Goal: Task Accomplishment & Management: Use online tool/utility

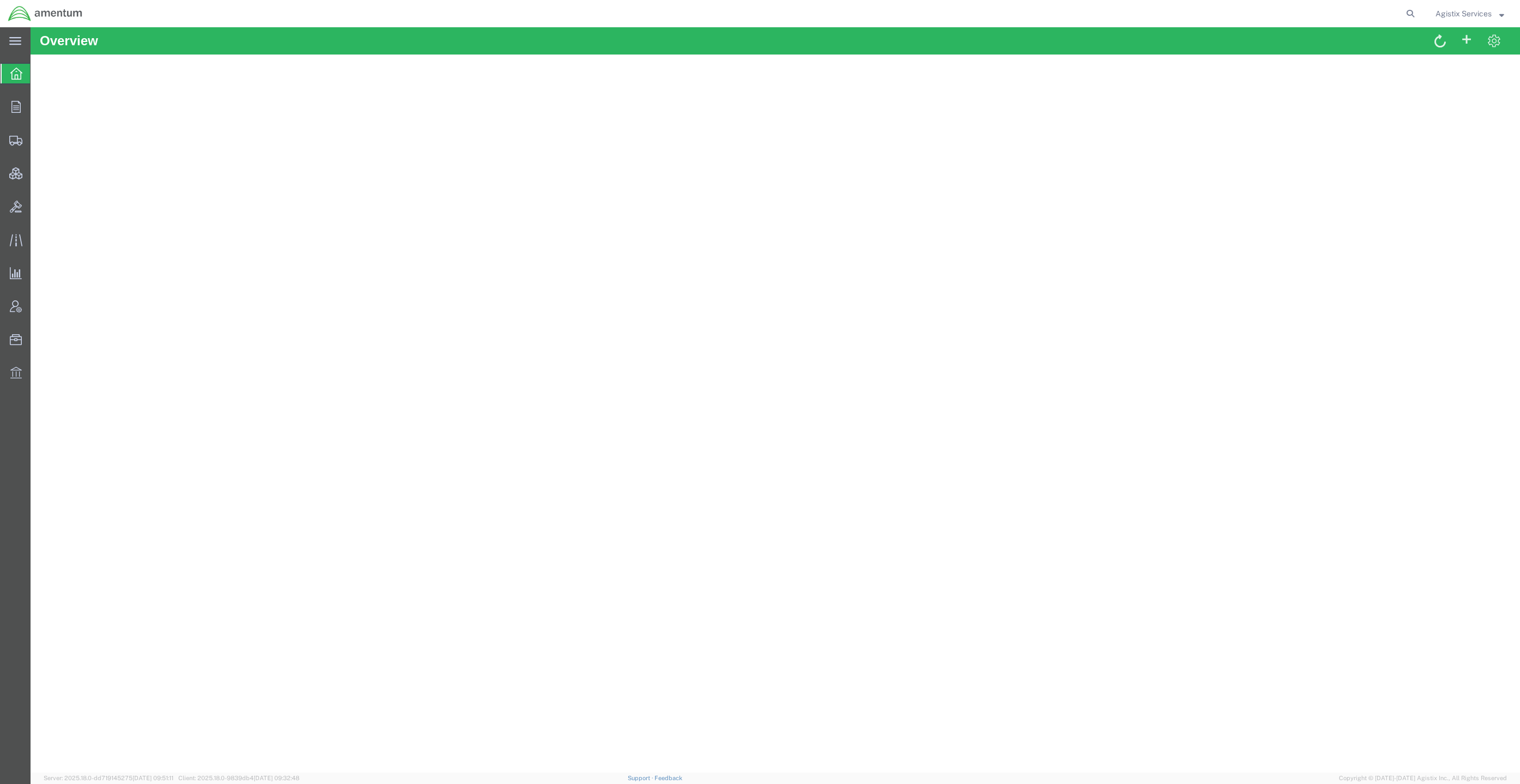
click at [1459, 19] on span "Agistix Services" at bounding box center [1463, 13] width 56 height 12
click at [1458, 68] on link "Logout" at bounding box center [1469, 76] width 85 height 18
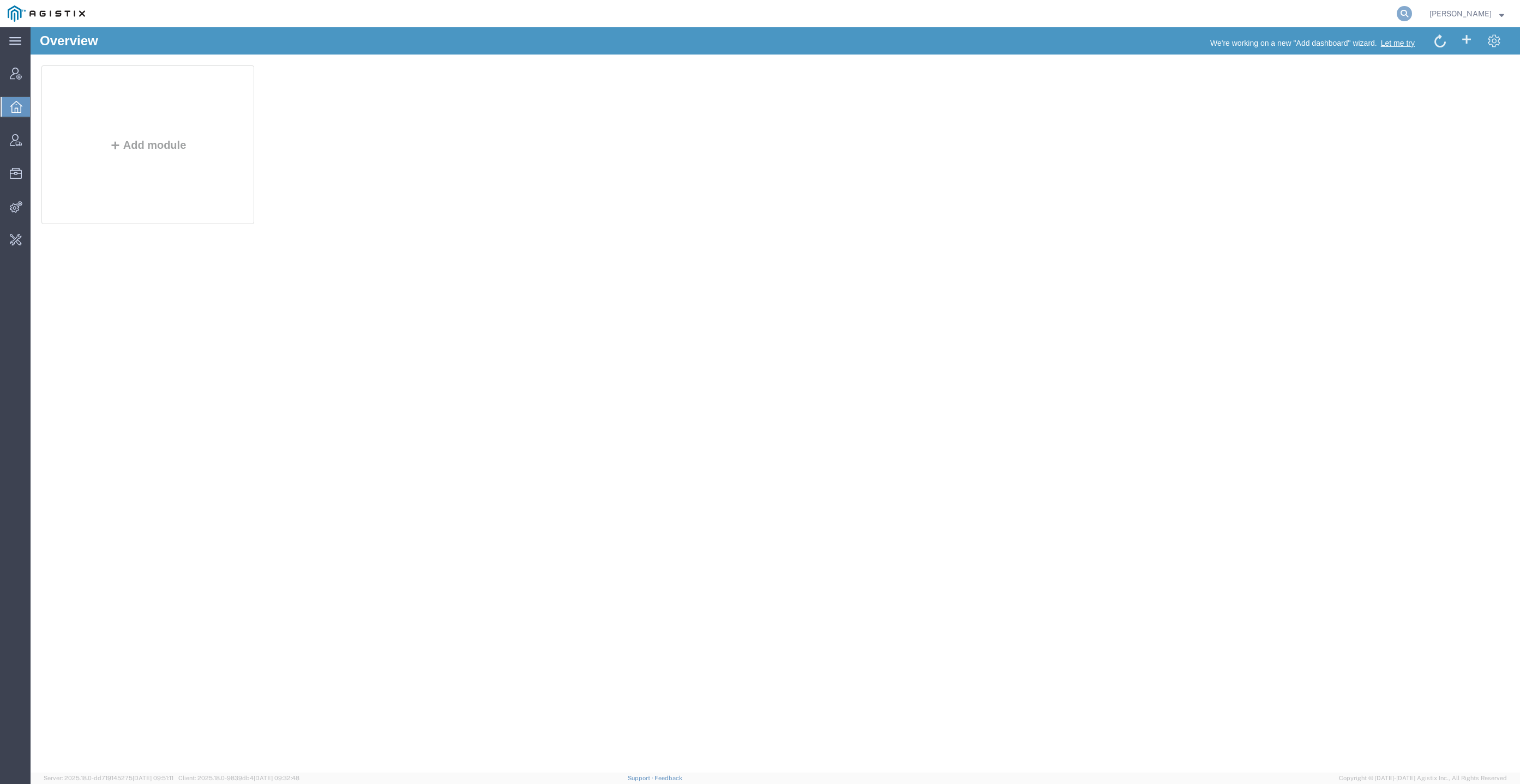
click at [1412, 13] on icon at bounding box center [1404, 14] width 16 height 16
type input "PG&E"
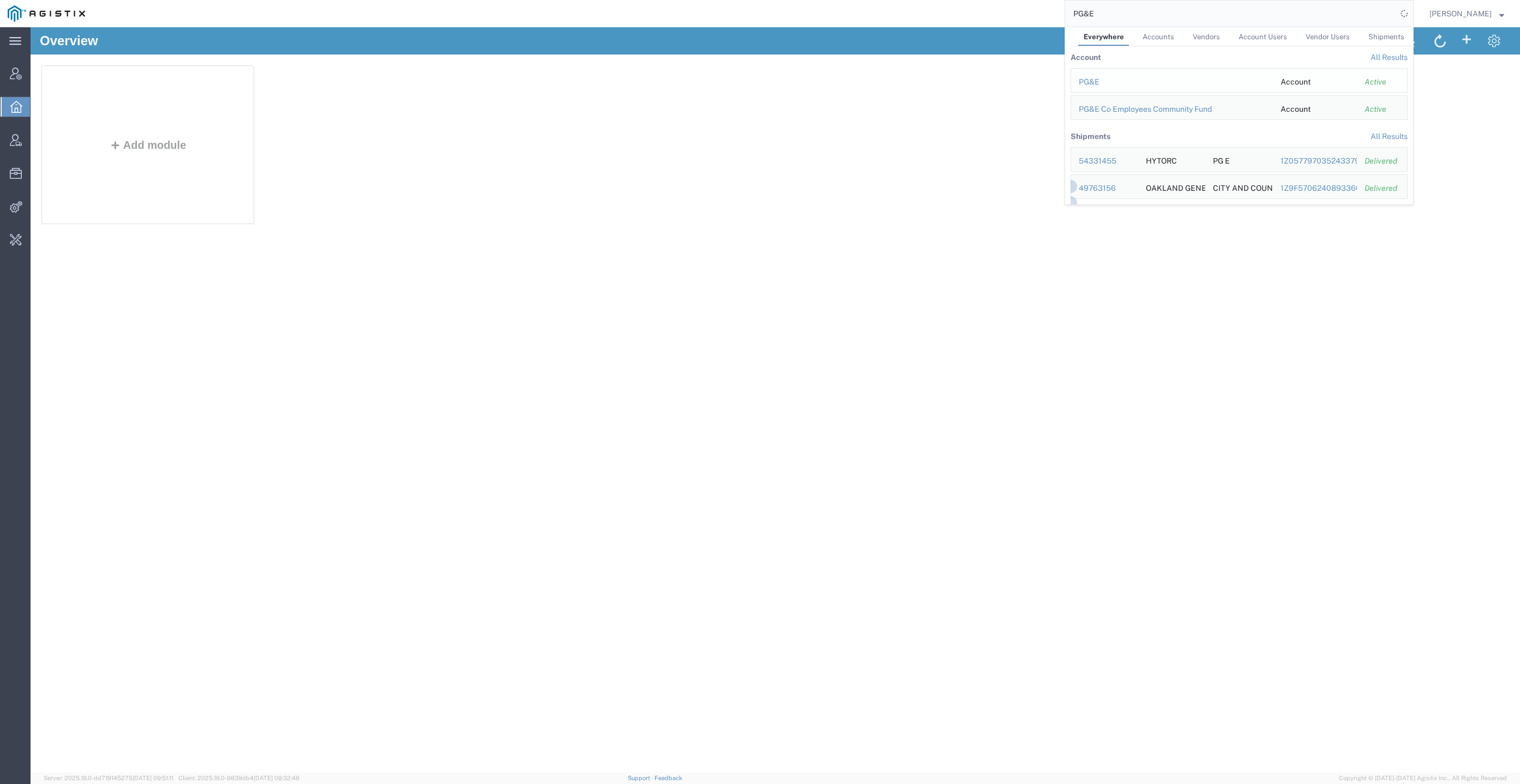
click at [1106, 78] on div "PG&E" at bounding box center [1172, 82] width 187 height 11
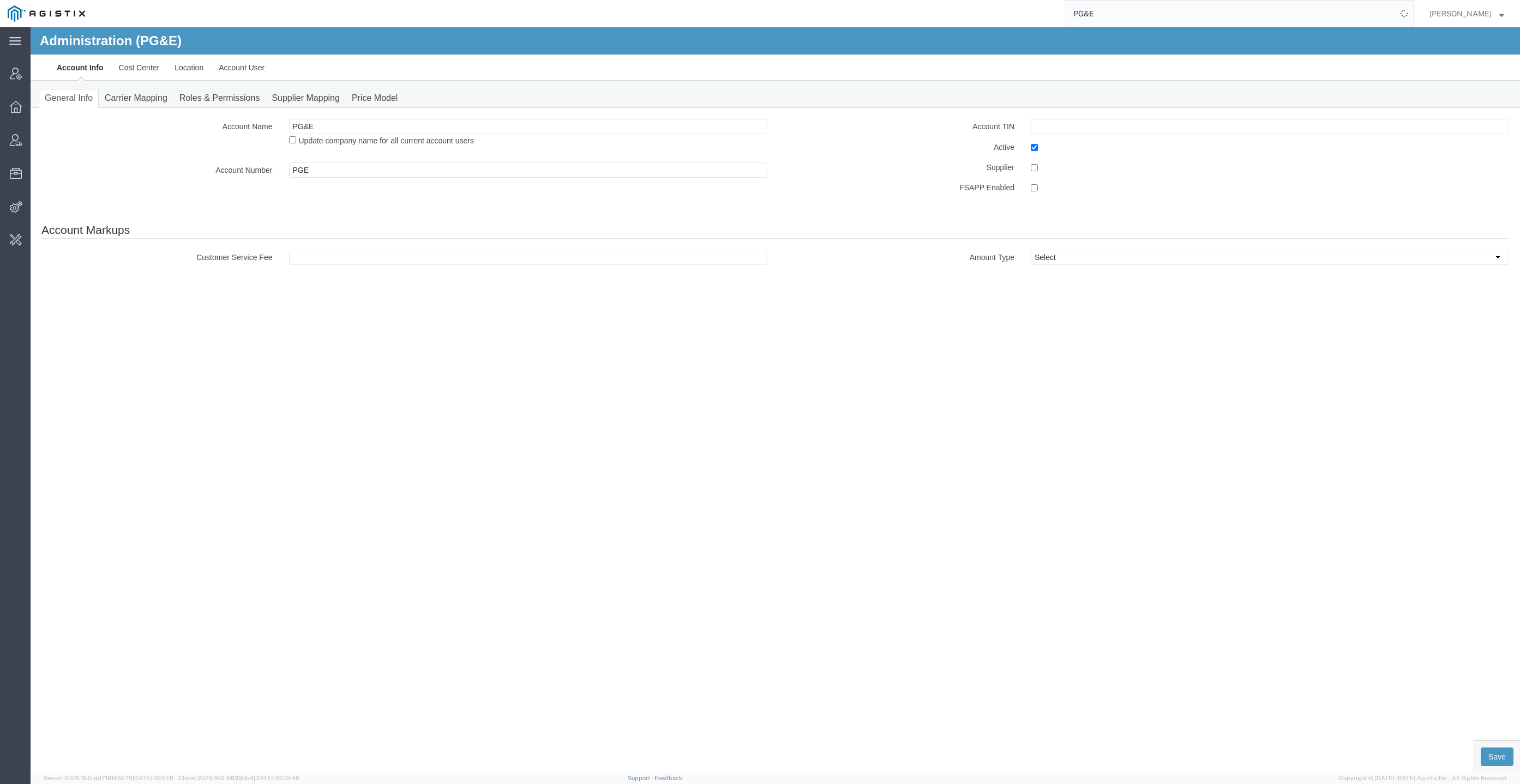
click at [258, 54] on div "Administration (PG&E)" at bounding box center [775, 41] width 1490 height 28
click at [257, 65] on link "Account User" at bounding box center [241, 67] width 61 height 26
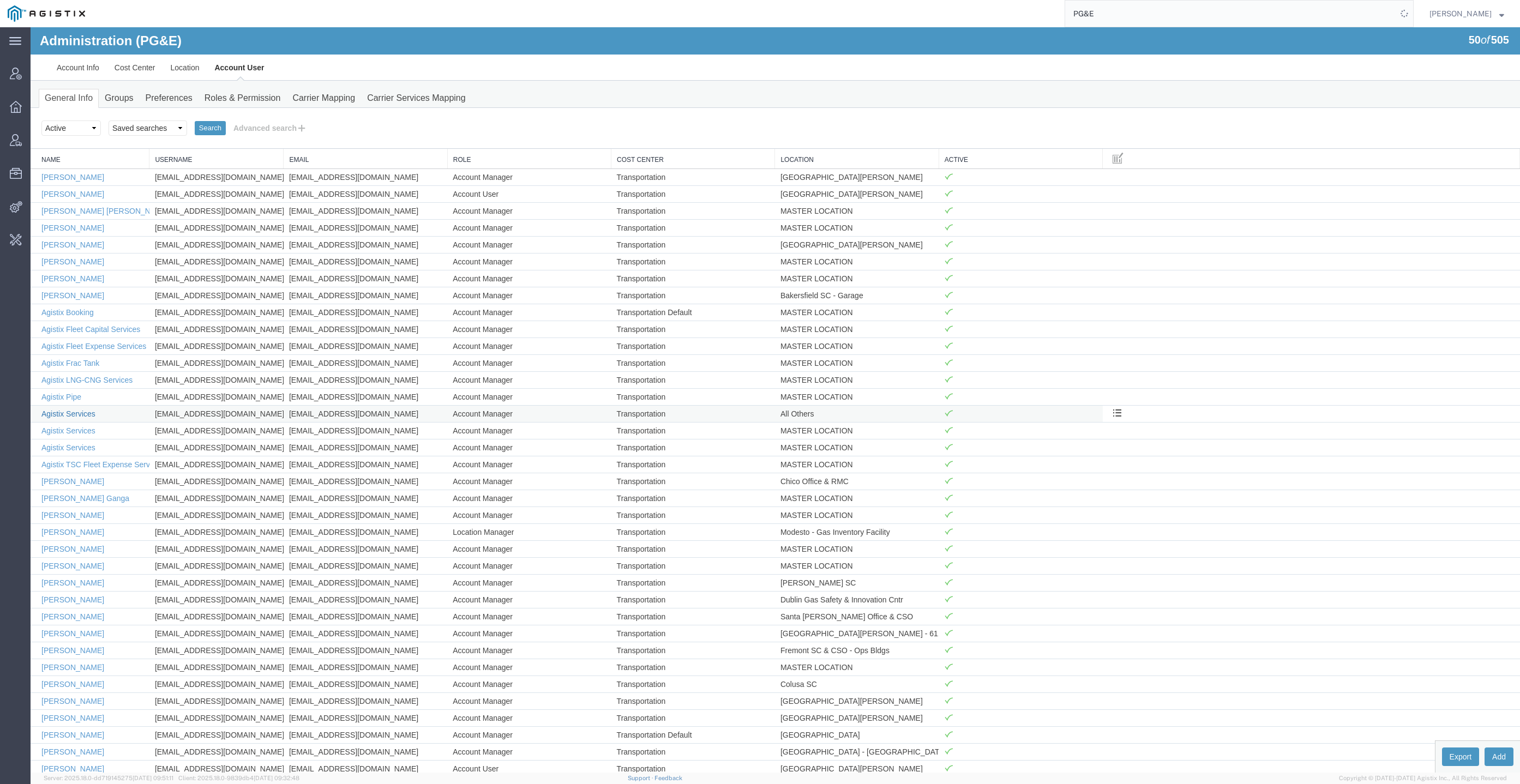
click at [70, 410] on link "Agistix Services" at bounding box center [68, 413] width 54 height 8
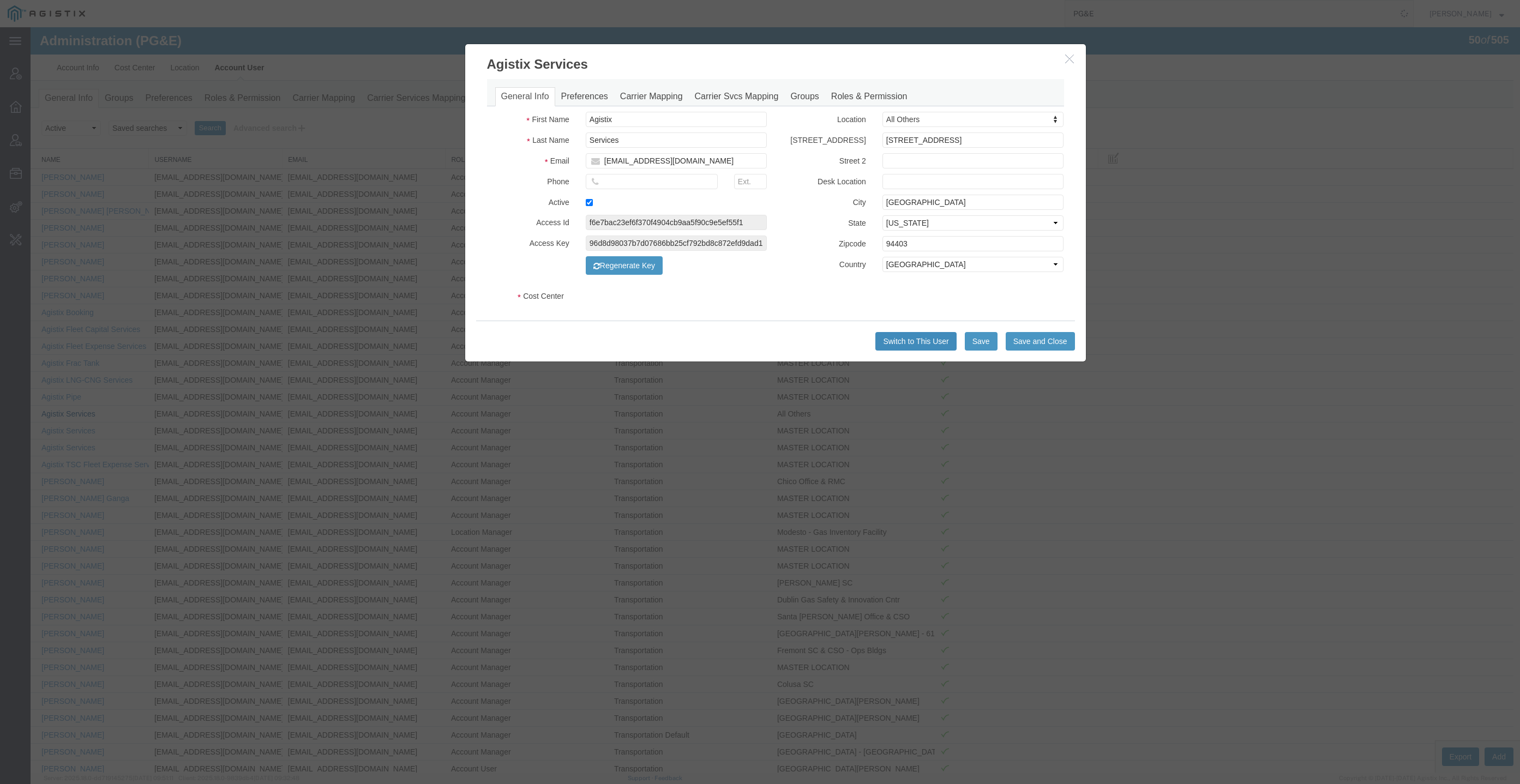
select select "COSTCENTER"
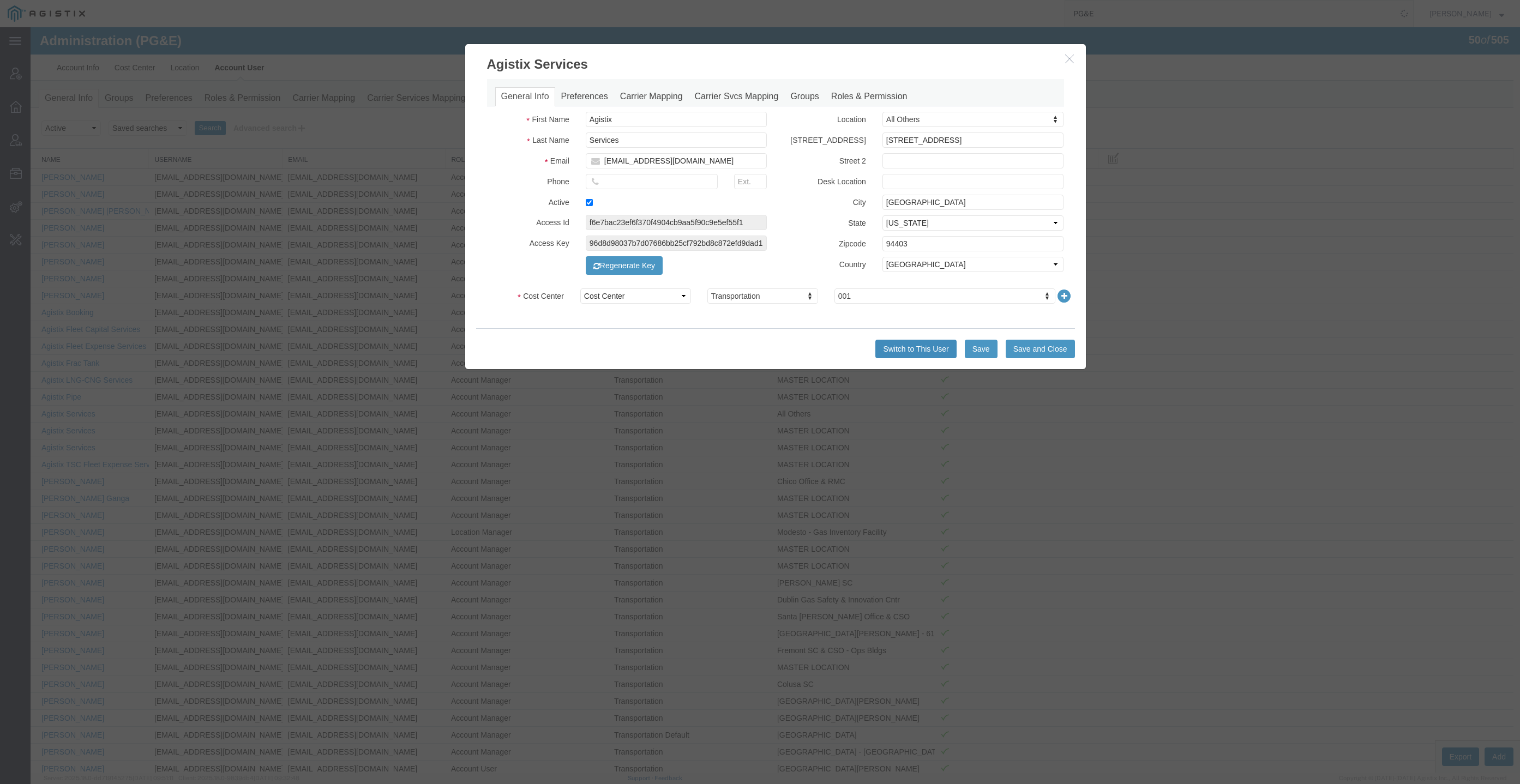
click at [920, 349] on button "Switch to This User" at bounding box center [916, 349] width 81 height 18
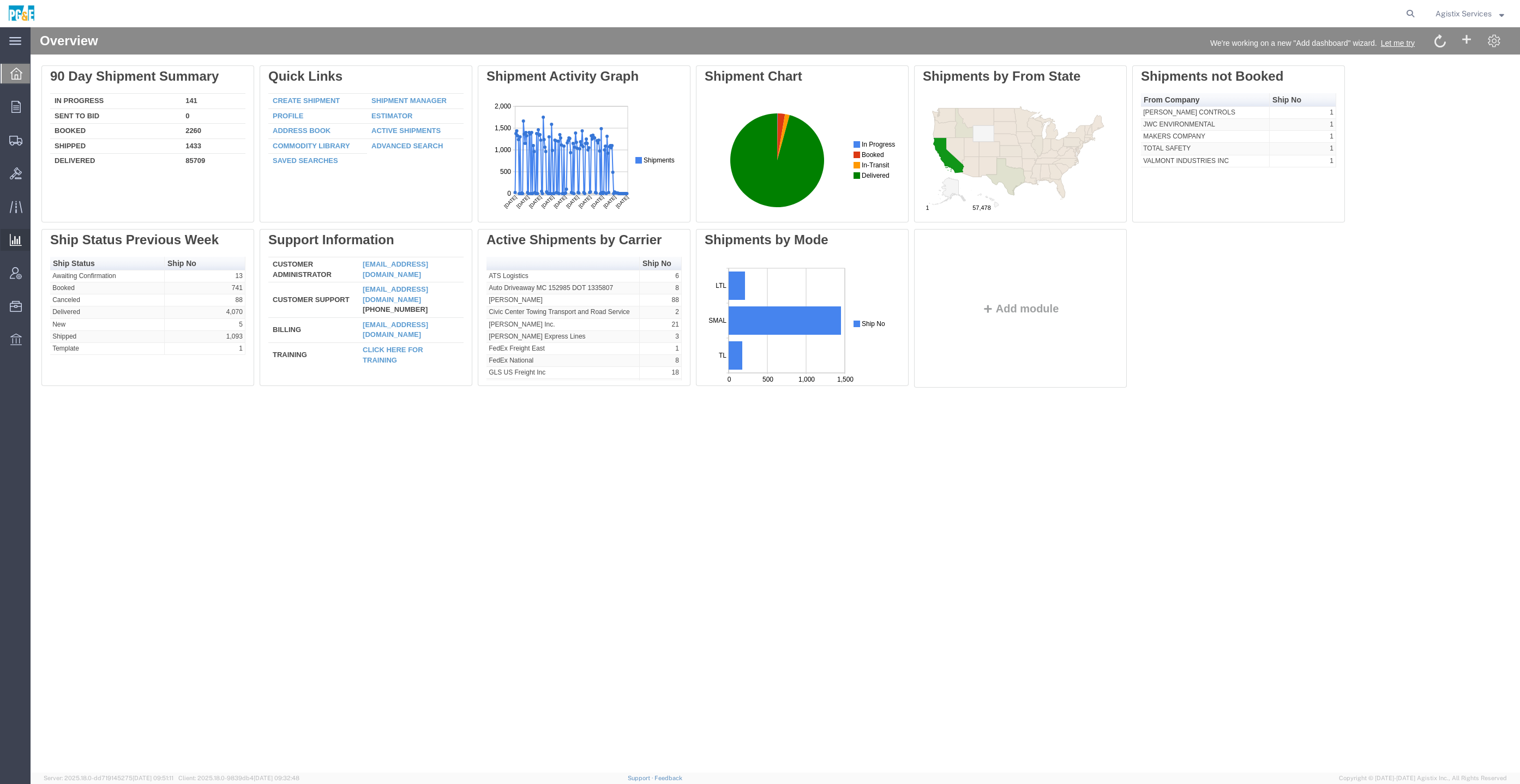
click at [8, 237] on div at bounding box center [16, 240] width 30 height 22
